Goal: Find specific page/section: Find specific page/section

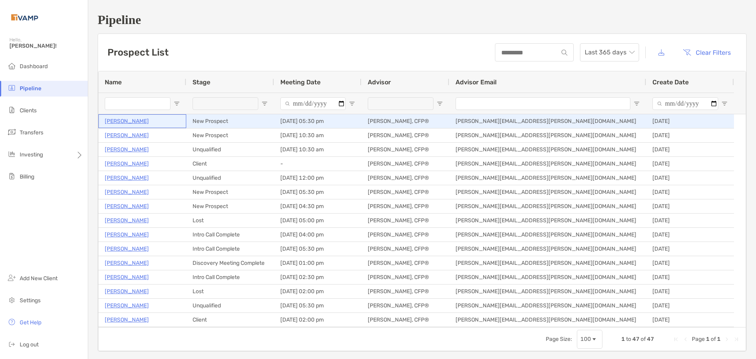
click at [132, 122] on p "[PERSON_NAME]" at bounding box center [127, 121] width 44 height 10
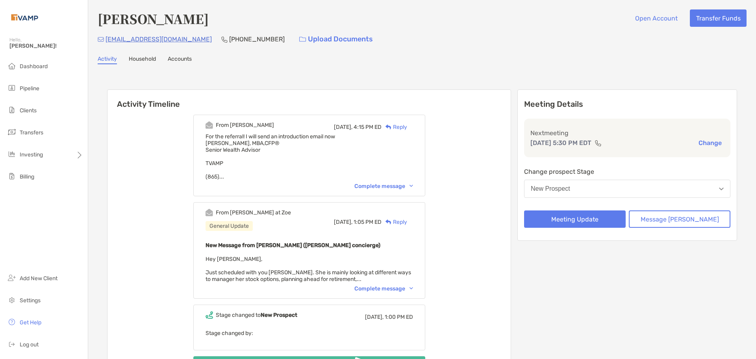
click at [385, 289] on div "Complete message" at bounding box center [383, 288] width 59 height 7
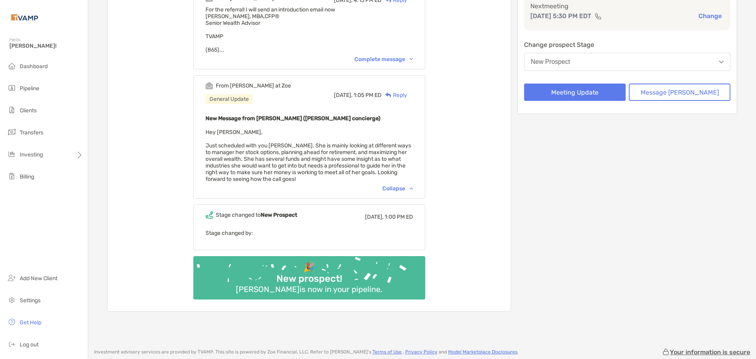
scroll to position [109, 0]
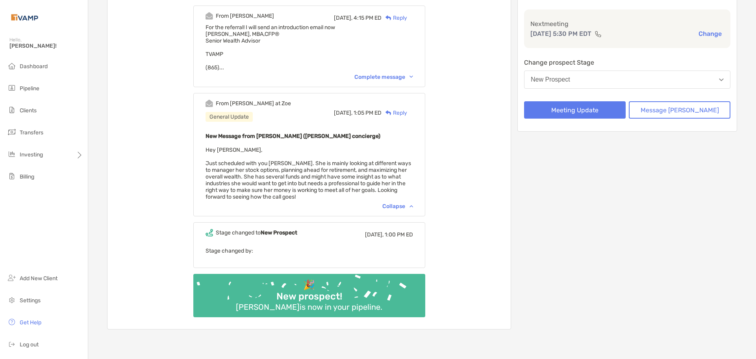
click at [385, 85] on div "From Melissa Today, 4:15 PM ED Reply For the referral! I will send an introduct…" at bounding box center [309, 46] width 232 height 81
click at [387, 82] on div "From Melissa Today, 4:15 PM ED Reply For the referral! I will send an introduct…" at bounding box center [309, 46] width 232 height 81
click at [387, 79] on div "Complete message" at bounding box center [383, 77] width 59 height 7
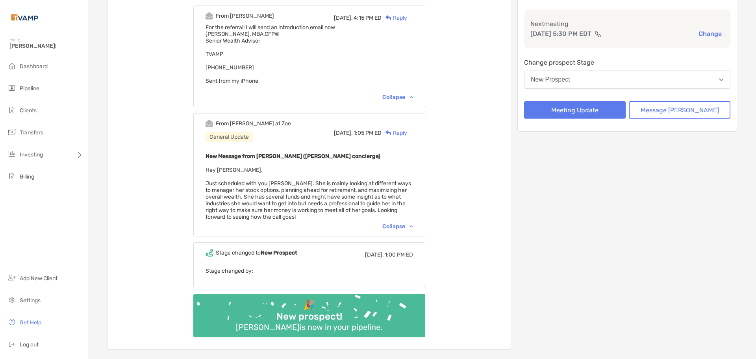
scroll to position [0, 0]
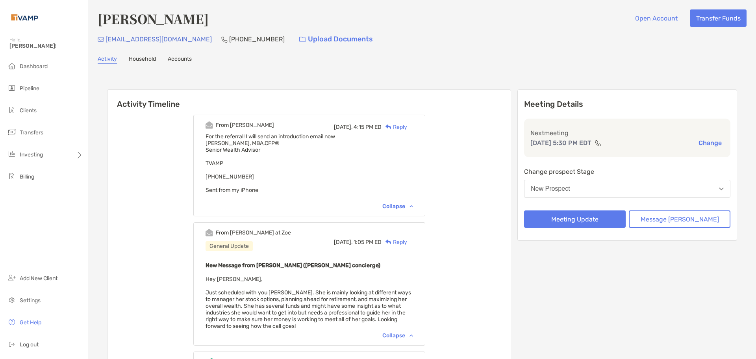
click at [135, 60] on link "Household" at bounding box center [142, 59] width 27 height 9
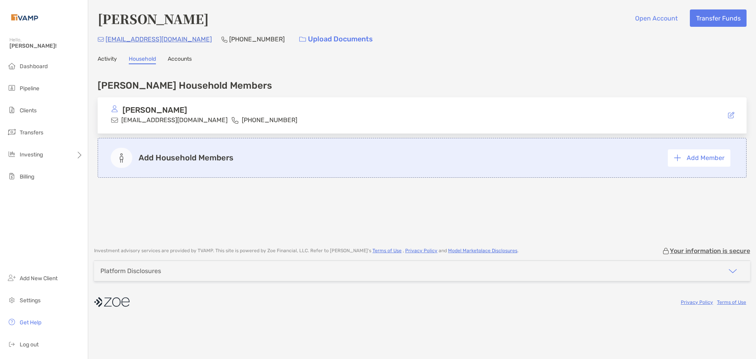
click at [180, 61] on link "Accounts" at bounding box center [180, 59] width 24 height 9
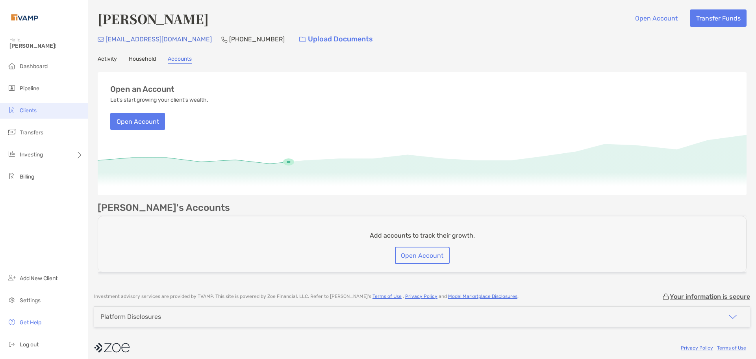
click at [46, 106] on li "Clients" at bounding box center [44, 111] width 88 height 16
click at [47, 107] on li "Clients" at bounding box center [44, 111] width 88 height 16
click at [48, 110] on li "Clients" at bounding box center [44, 111] width 88 height 16
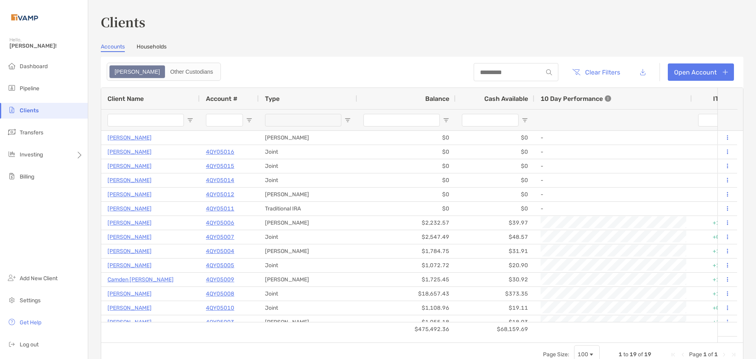
click at [157, 51] on link "Households" at bounding box center [152, 47] width 30 height 9
